Goal: Browse casually

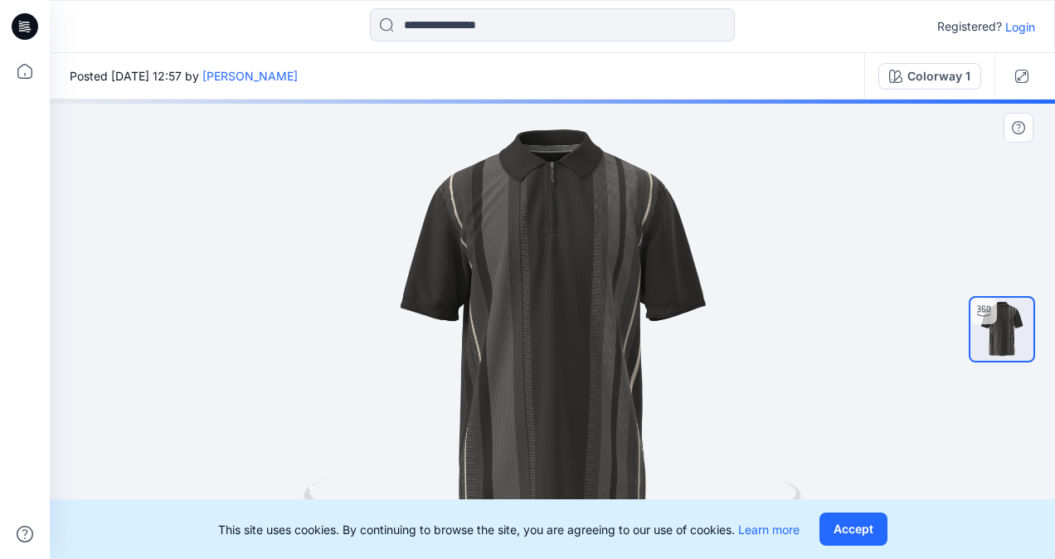
click at [851, 523] on button "Accept" at bounding box center [854, 529] width 68 height 33
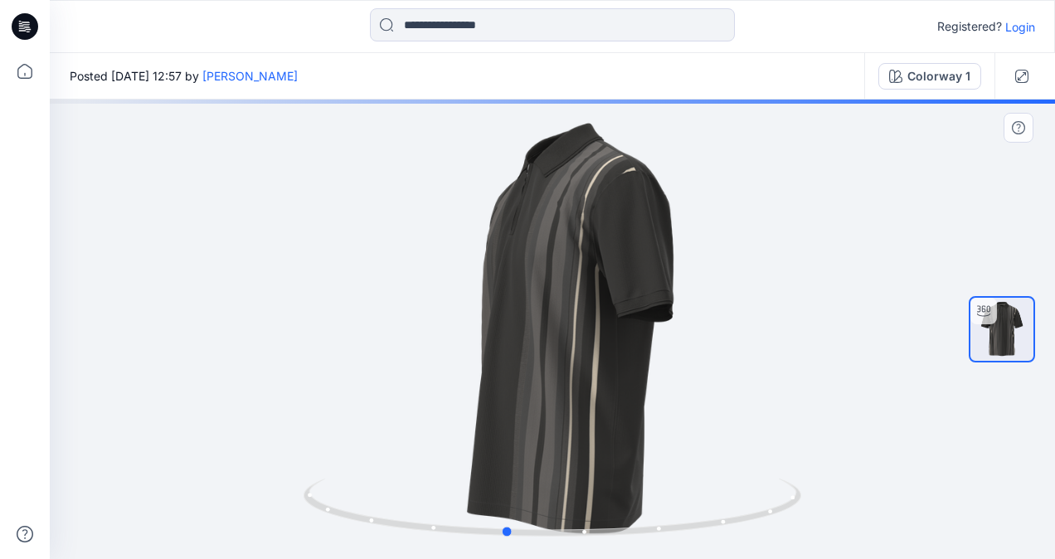
drag, startPoint x: 597, startPoint y: 394, endPoint x: 319, endPoint y: 327, distance: 286.7
click at [319, 327] on div at bounding box center [552, 330] width 1005 height 460
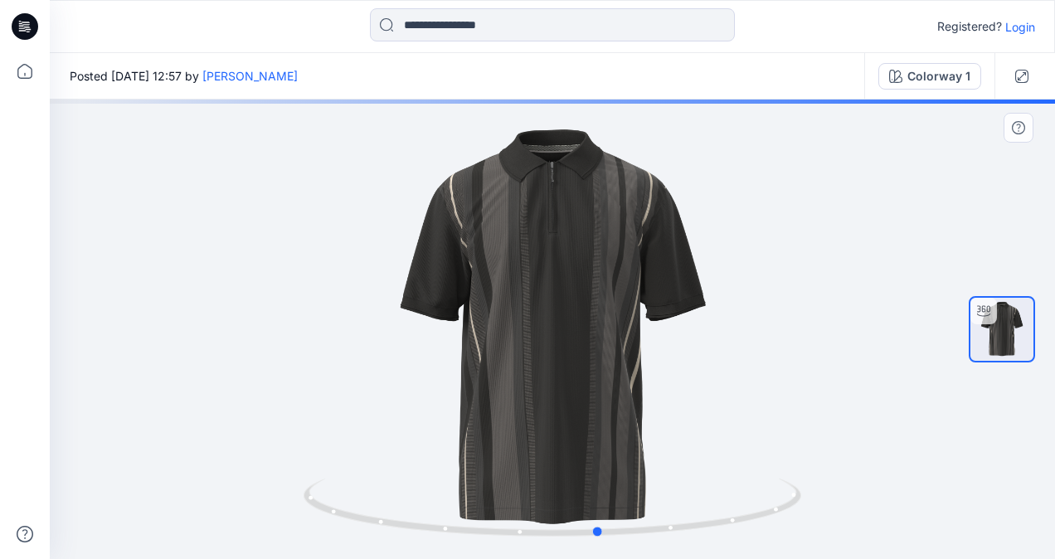
drag, startPoint x: 521, startPoint y: 355, endPoint x: 372, endPoint y: 325, distance: 151.5
click at [372, 325] on div at bounding box center [552, 330] width 1005 height 460
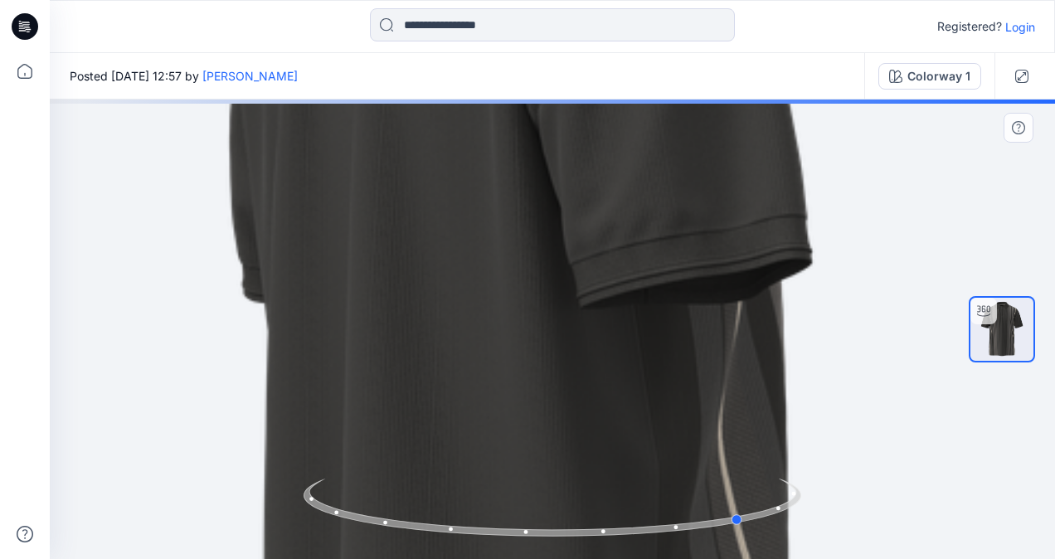
click at [693, 404] on div at bounding box center [552, 330] width 1005 height 460
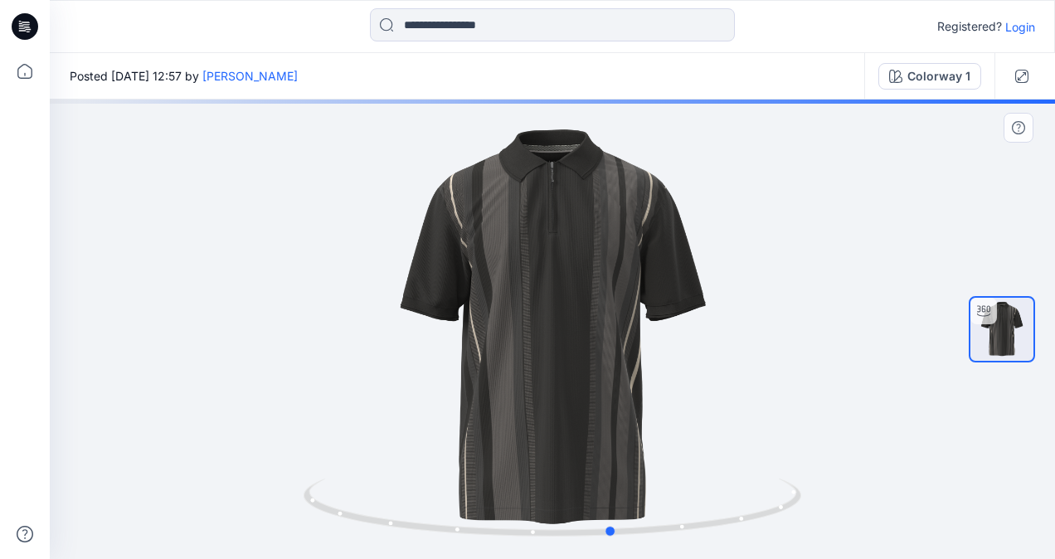
drag, startPoint x: 612, startPoint y: 393, endPoint x: 480, endPoint y: 377, distance: 132.9
click at [481, 377] on div at bounding box center [552, 330] width 1005 height 460
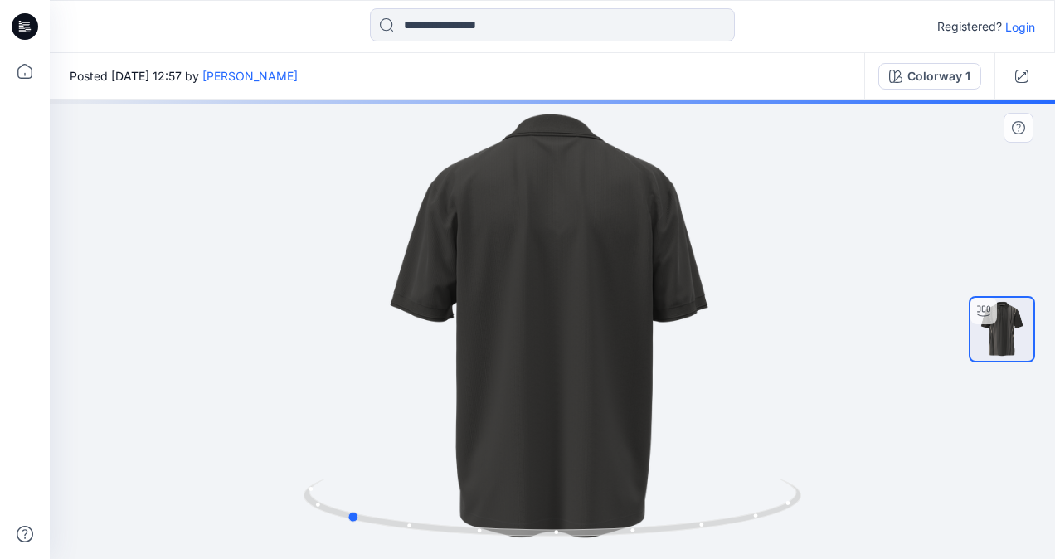
drag, startPoint x: 634, startPoint y: 376, endPoint x: 401, endPoint y: 249, distance: 265.4
click at [390, 255] on div at bounding box center [552, 330] width 1005 height 460
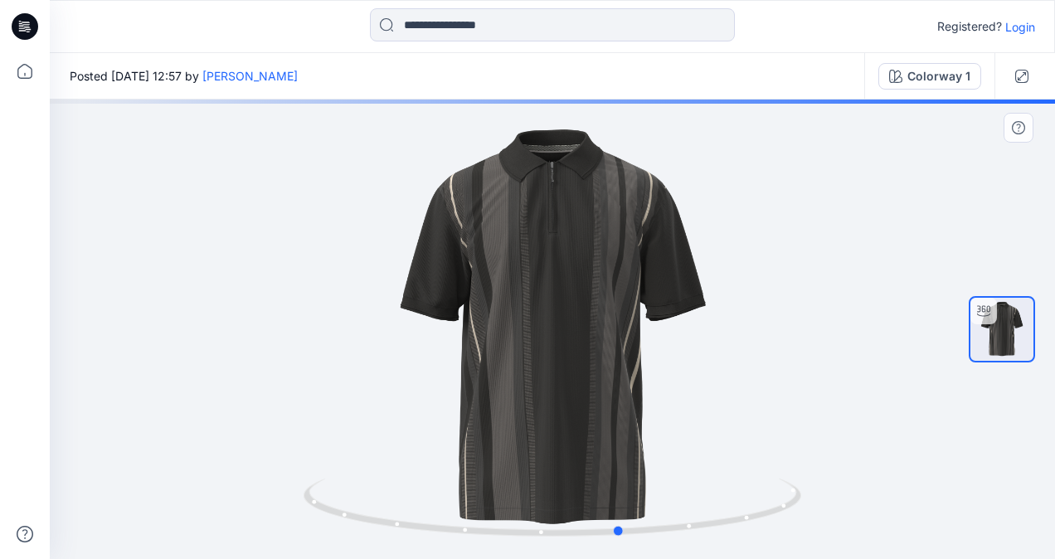
drag, startPoint x: 561, startPoint y: 302, endPoint x: 324, endPoint y: 275, distance: 238.7
click at [324, 276] on div at bounding box center [552, 330] width 1005 height 460
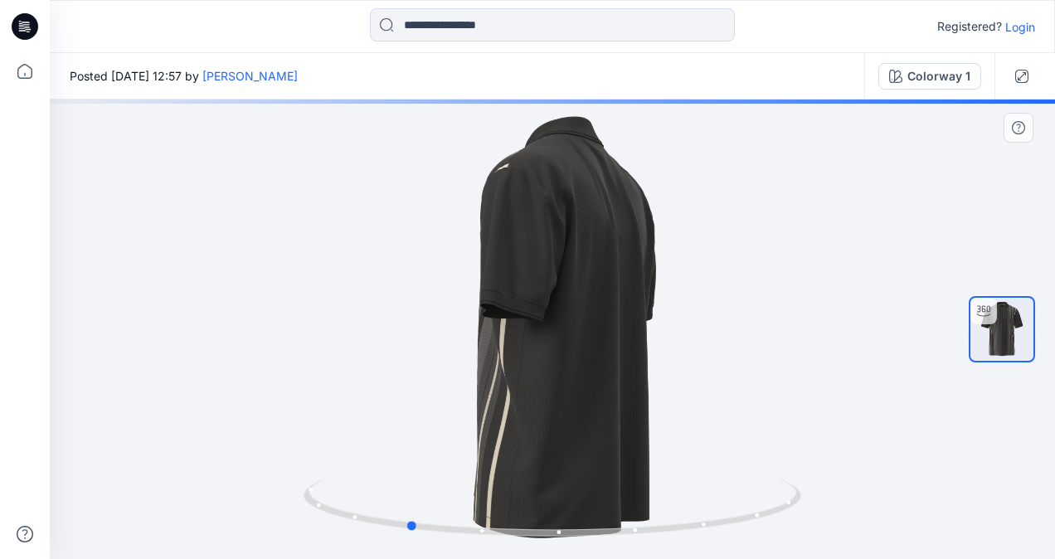
drag, startPoint x: 489, startPoint y: 316, endPoint x: 261, endPoint y: 241, distance: 239.5
click at [262, 241] on div at bounding box center [552, 330] width 1005 height 460
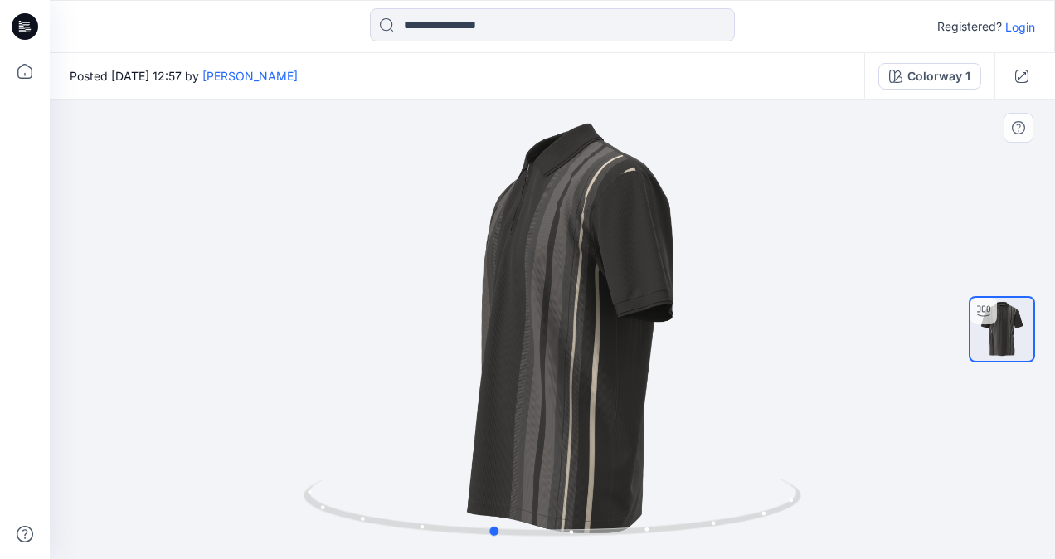
drag, startPoint x: 589, startPoint y: 329, endPoint x: 227, endPoint y: 240, distance: 372.6
click at [189, 239] on div at bounding box center [552, 330] width 1005 height 460
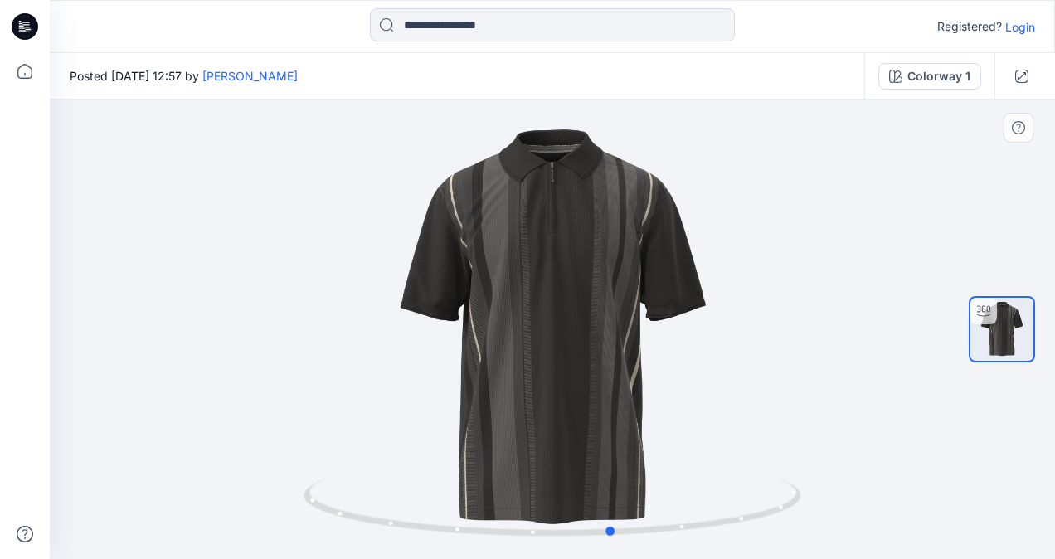
drag, startPoint x: 572, startPoint y: 309, endPoint x: 698, endPoint y: 294, distance: 127.0
click at [703, 295] on div at bounding box center [552, 330] width 1005 height 460
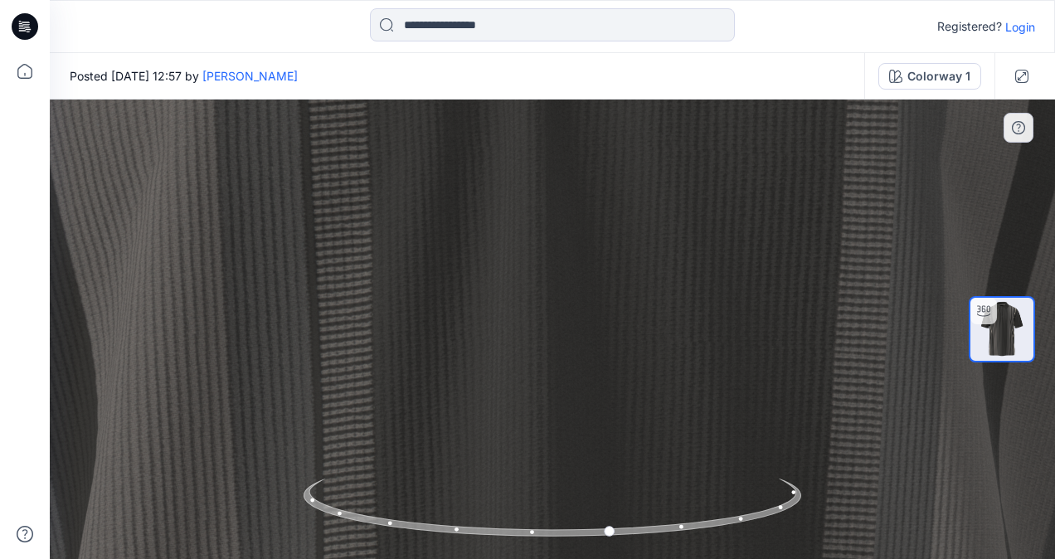
drag, startPoint x: 603, startPoint y: 224, endPoint x: 579, endPoint y: 555, distance: 331.8
click at [590, 558] on html "Registered? Login Posted [DATE] 12:57 by [PERSON_NAME] Colorway 1 Colorway 1 Lo…" at bounding box center [527, 279] width 1055 height 559
